Goal: Register for event/course

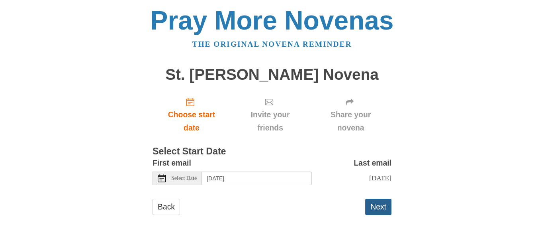
click at [375, 205] on button "Next" at bounding box center [378, 206] width 26 height 16
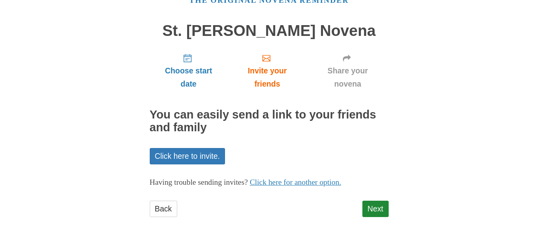
scroll to position [45, 0]
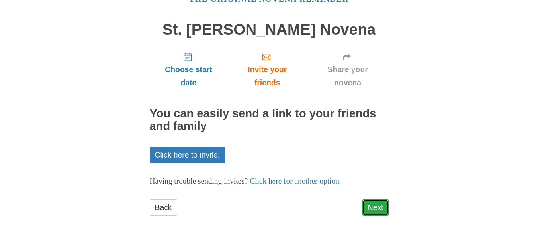
click at [372, 208] on link "Next" at bounding box center [375, 207] width 26 height 16
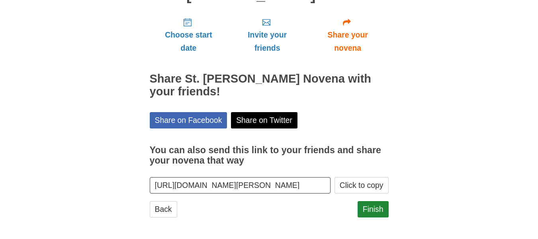
scroll to position [81, 0]
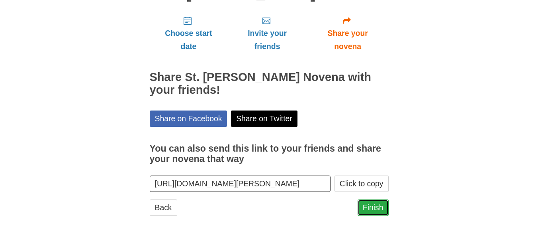
click at [372, 208] on link "Finish" at bounding box center [373, 207] width 31 height 16
